Goal: Task Accomplishment & Management: Manage account settings

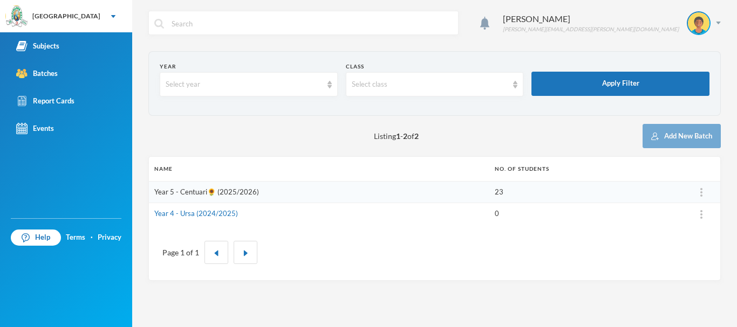
click at [227, 194] on link "Year 5 - Centuari🌻 (2025/2026)" at bounding box center [206, 192] width 105 height 9
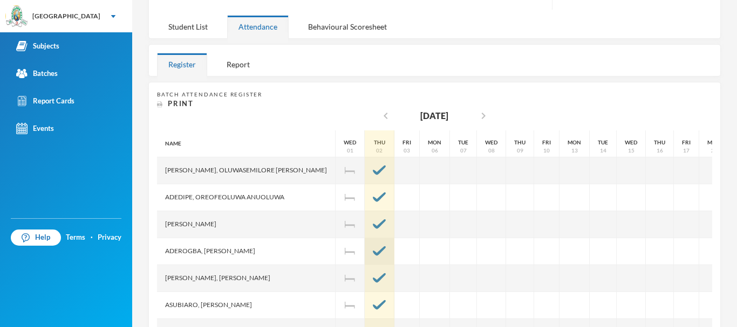
click at [365, 244] on div at bounding box center [380, 251] width 30 height 27
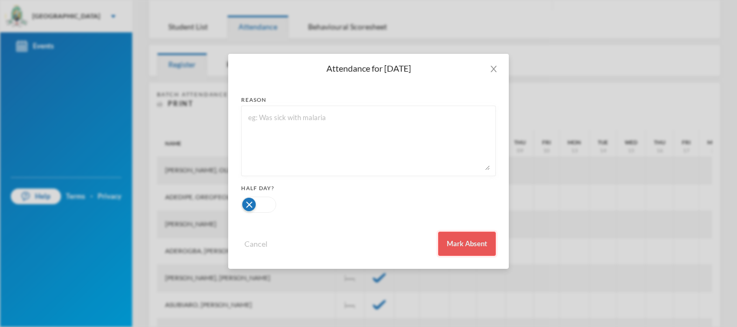
click at [469, 242] on button "Mark Absent" at bounding box center [467, 244] width 58 height 24
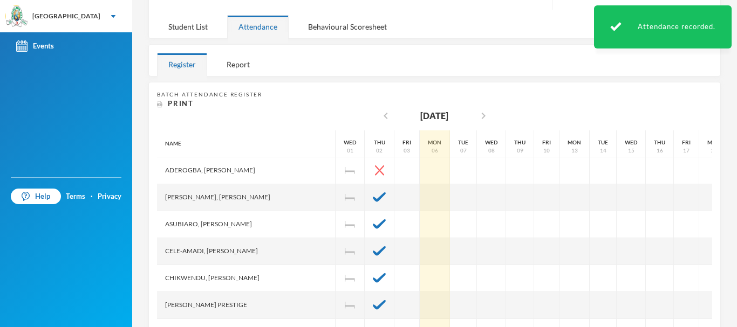
scroll to position [81, 0]
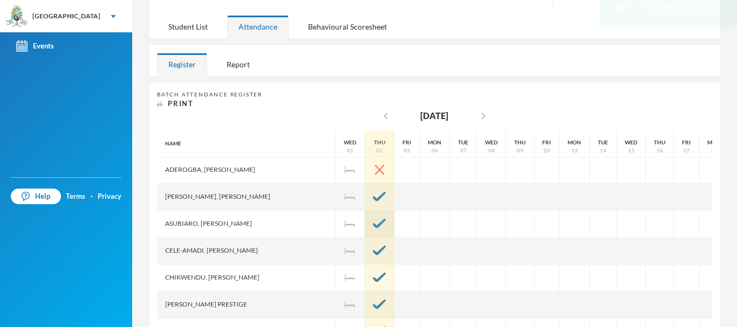
click at [365, 218] on div at bounding box center [380, 224] width 30 height 27
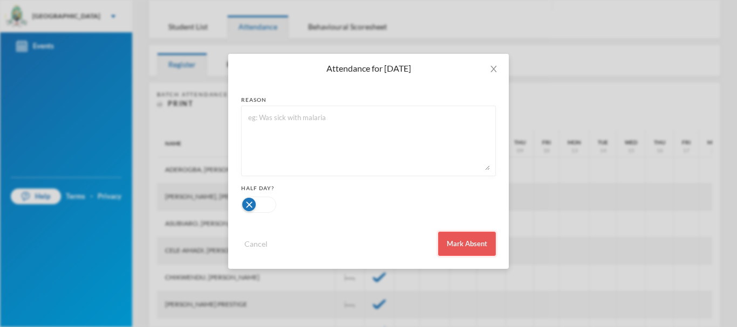
click at [460, 240] on button "Mark Absent" at bounding box center [467, 244] width 58 height 24
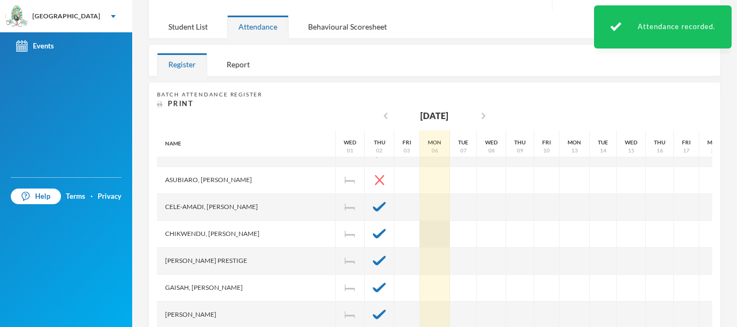
scroll to position [126, 0]
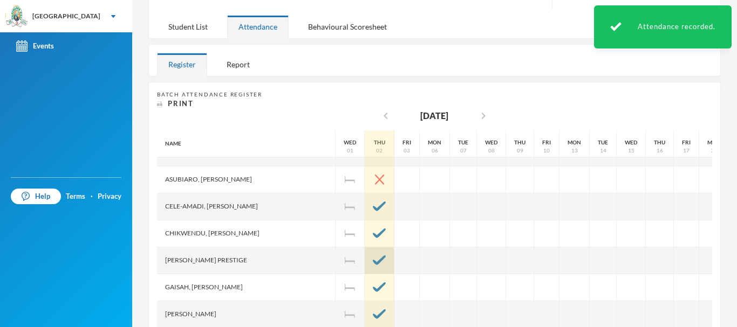
click at [373, 259] on img at bounding box center [379, 261] width 13 height 10
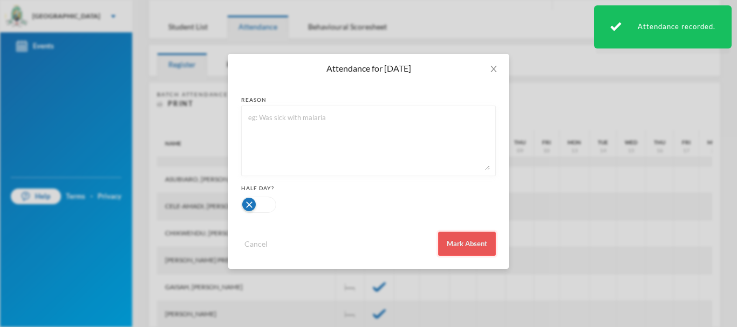
click at [458, 249] on button "Mark Absent" at bounding box center [467, 244] width 58 height 24
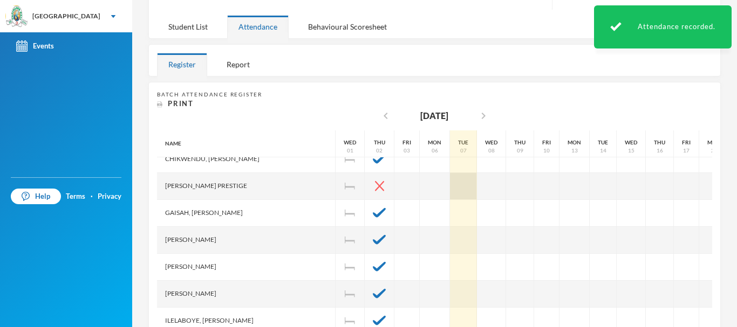
scroll to position [201, 0]
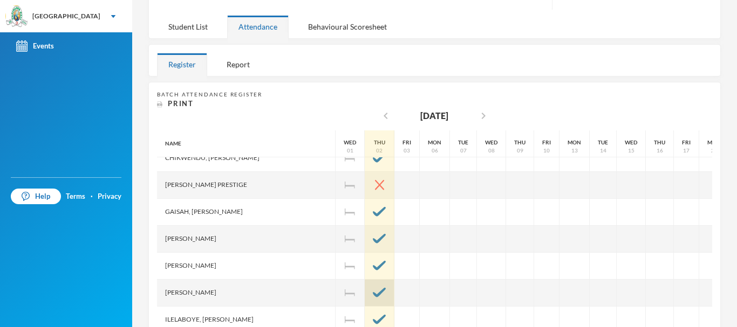
click at [373, 288] on img at bounding box center [379, 293] width 13 height 10
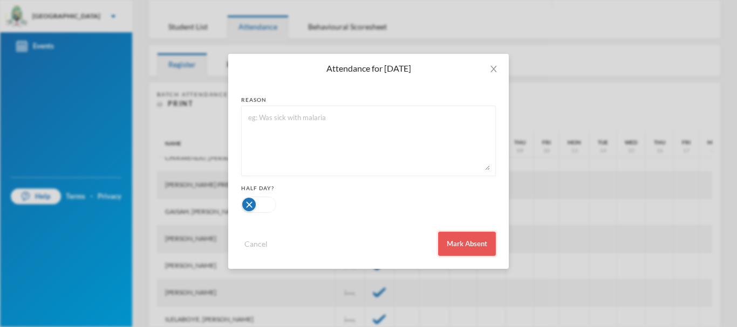
click at [456, 245] on button "Mark Absent" at bounding box center [467, 244] width 58 height 24
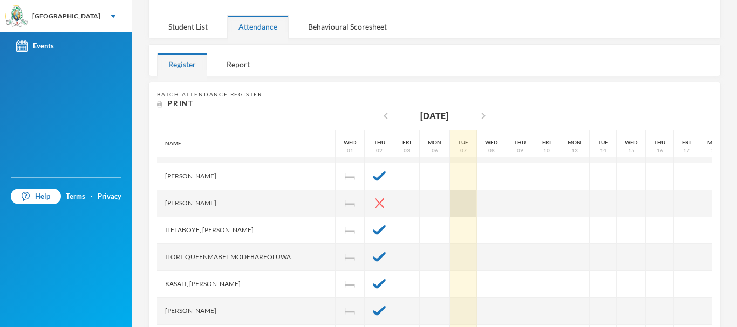
scroll to position [292, 0]
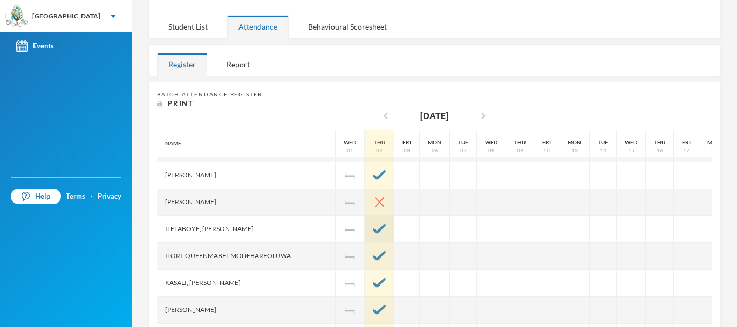
click at [373, 225] on img at bounding box center [379, 229] width 13 height 10
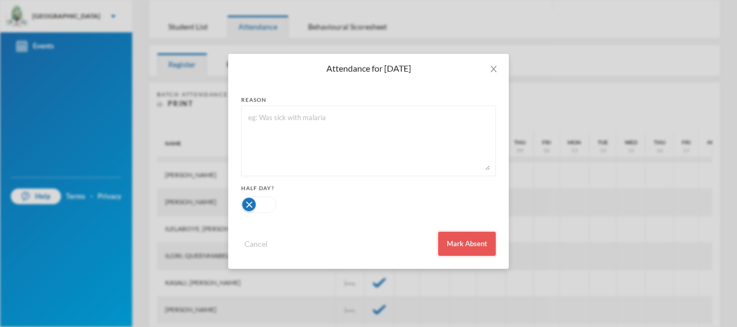
click at [458, 240] on button "Mark Absent" at bounding box center [467, 244] width 58 height 24
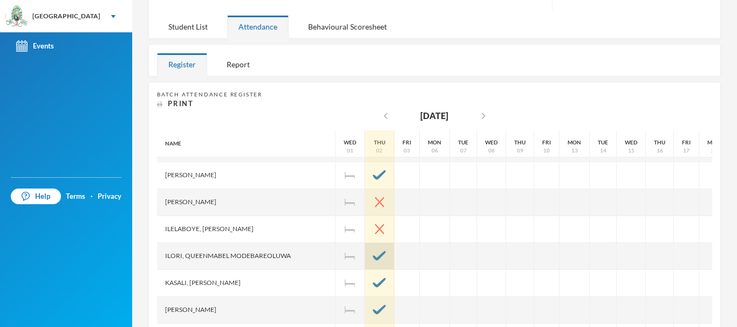
click at [373, 256] on img at bounding box center [379, 256] width 13 height 10
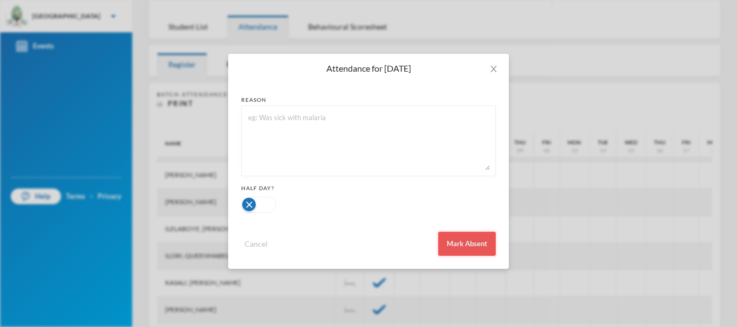
click at [457, 241] on button "Mark Absent" at bounding box center [467, 244] width 58 height 24
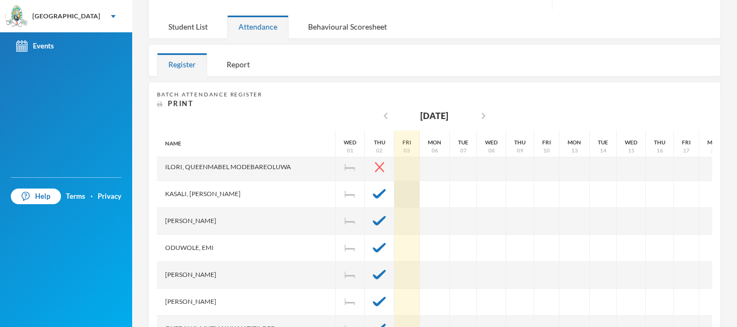
scroll to position [381, 0]
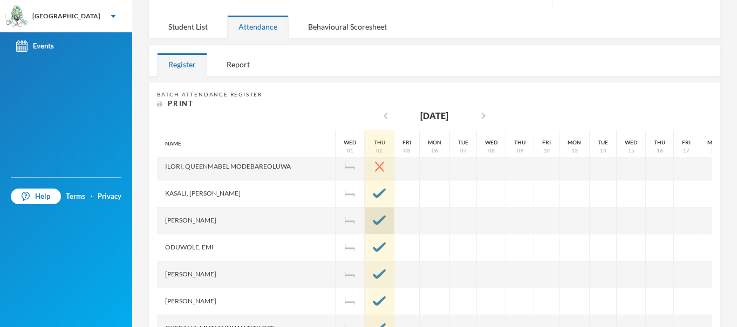
click at [373, 216] on img at bounding box center [379, 221] width 13 height 10
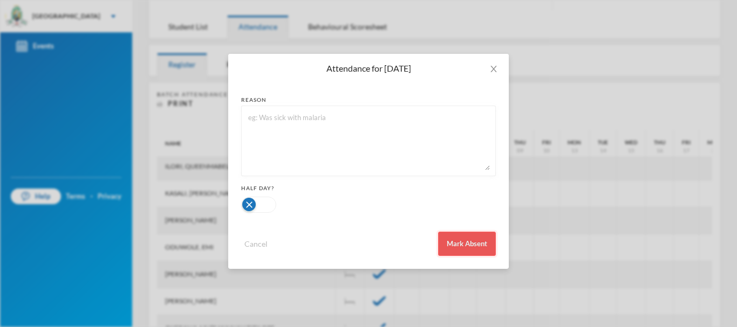
click at [477, 248] on button "Mark Absent" at bounding box center [467, 244] width 58 height 24
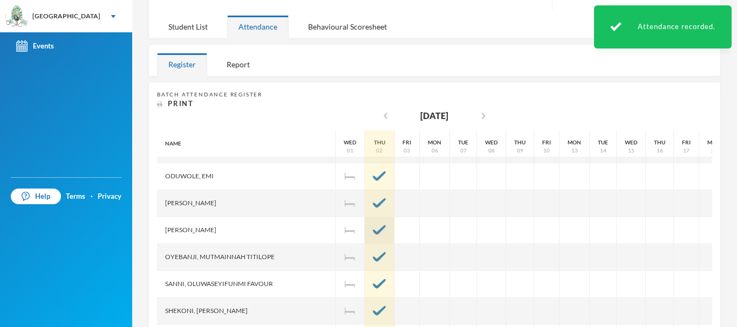
scroll to position [457, 0]
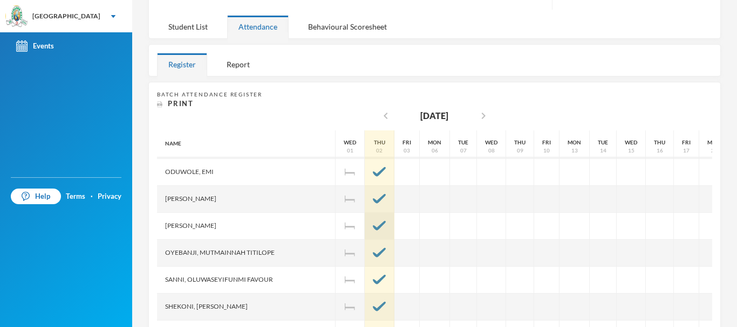
click at [365, 218] on div at bounding box center [380, 226] width 30 height 27
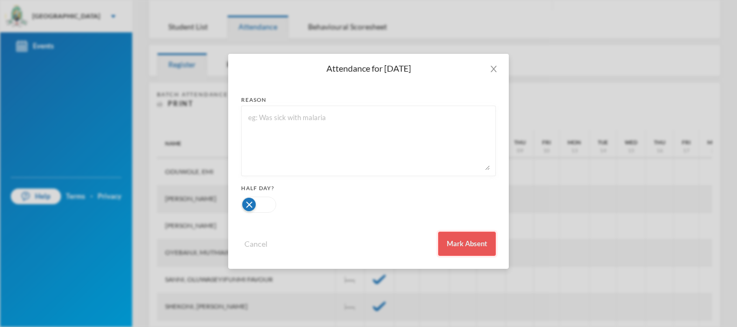
click at [450, 245] on button "Mark Absent" at bounding box center [467, 244] width 58 height 24
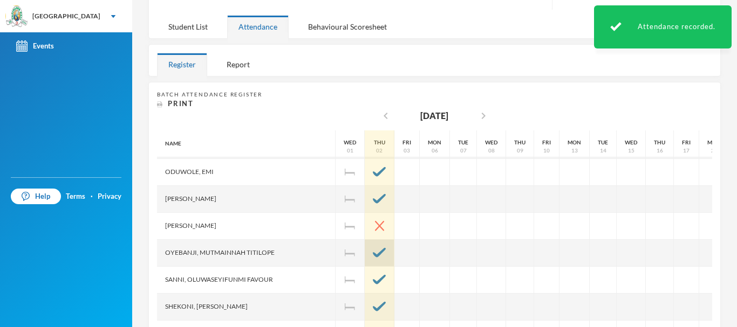
click at [366, 255] on div at bounding box center [380, 253] width 30 height 27
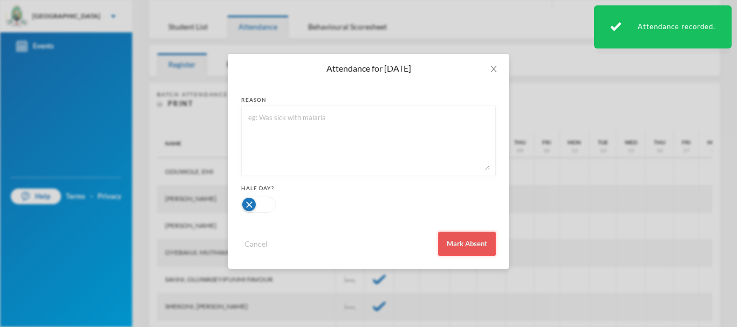
click at [462, 242] on button "Mark Absent" at bounding box center [467, 244] width 58 height 24
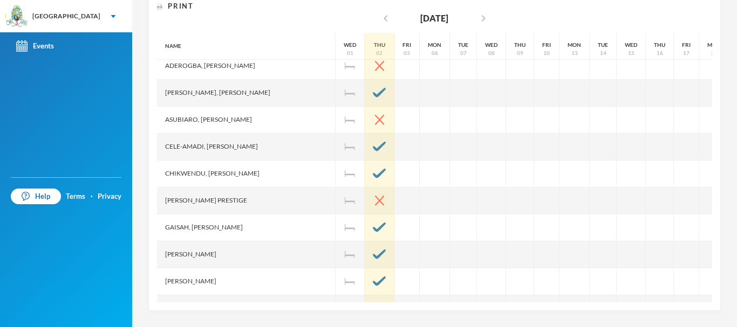
scroll to position [15, 0]
